Goal: Information Seeking & Learning: Learn about a topic

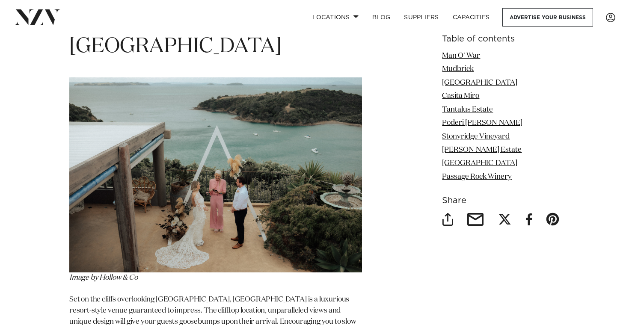
scroll to position [1785, 0]
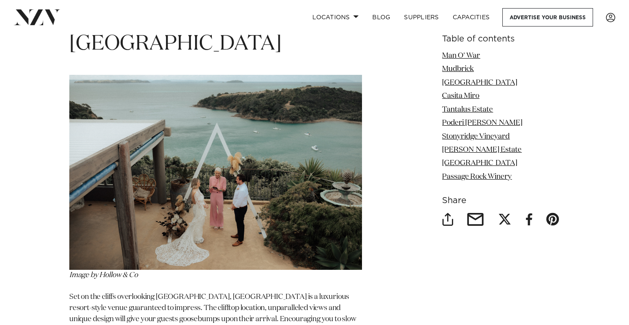
drag, startPoint x: 106, startPoint y: 241, endPoint x: 61, endPoint y: 240, distance: 45.3
copy span "Casita Miro"
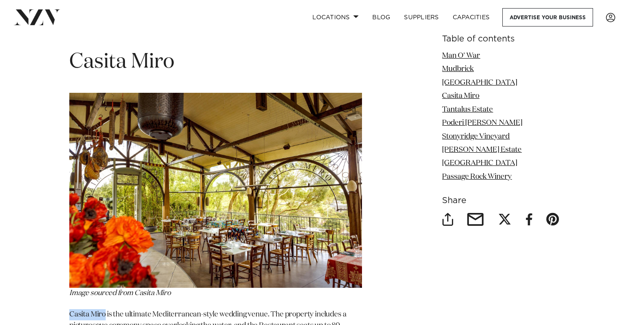
scroll to position [2107, 0]
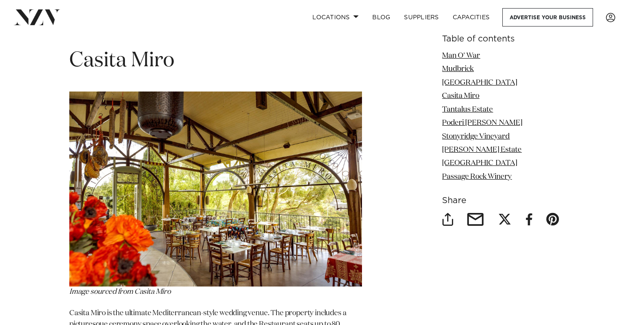
drag, startPoint x: 187, startPoint y: 132, endPoint x: 64, endPoint y: 139, distance: 123.4
copy span "Poderi [PERSON_NAME]"
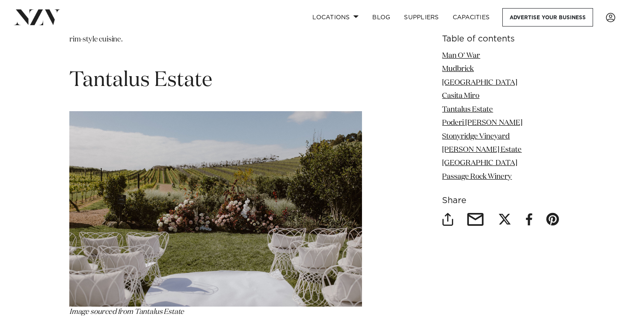
scroll to position [2425, 0]
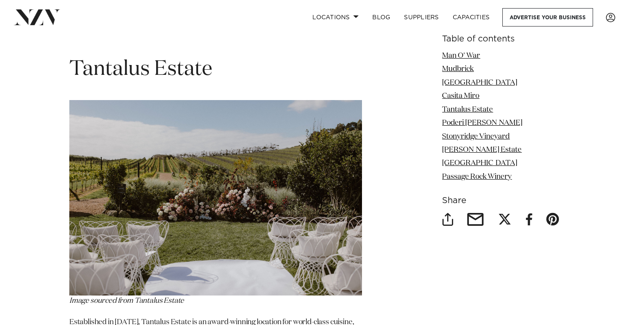
copy section "[PERSON_NAME] Estate"
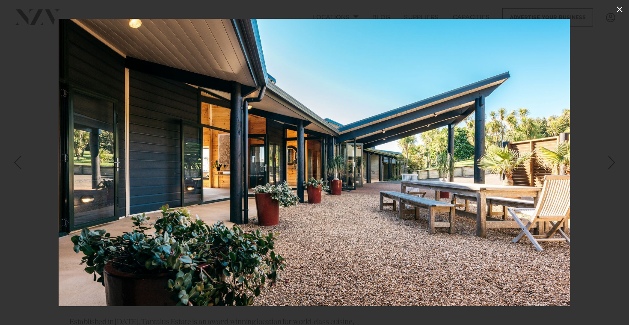
click at [615, 12] on icon at bounding box center [619, 9] width 10 height 10
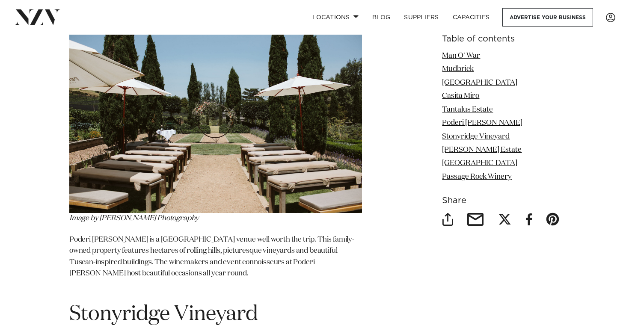
scroll to position [2837, 0]
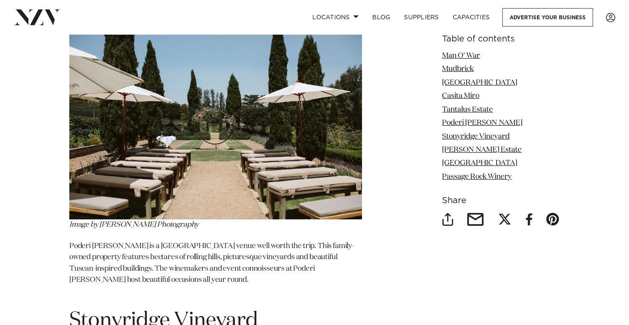
scroll to position [2804, 0]
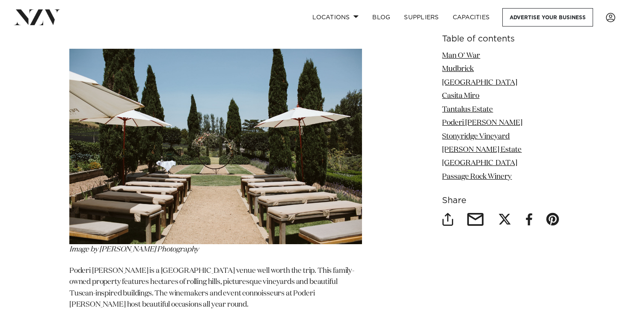
copy section "[GEOGRAPHIC_DATA]"
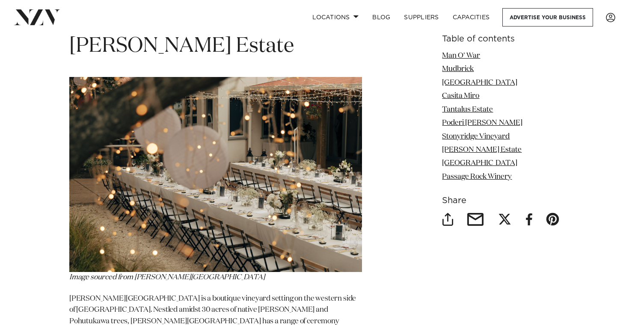
scroll to position [3456, 0]
